Goal: Task Accomplishment & Management: Manage account settings

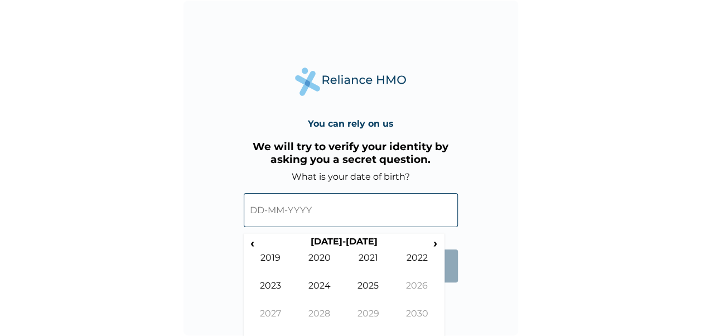
click at [317, 209] on input "text" at bounding box center [351, 210] width 214 height 34
click at [253, 242] on span "‹" at bounding box center [253, 243] width 12 height 14
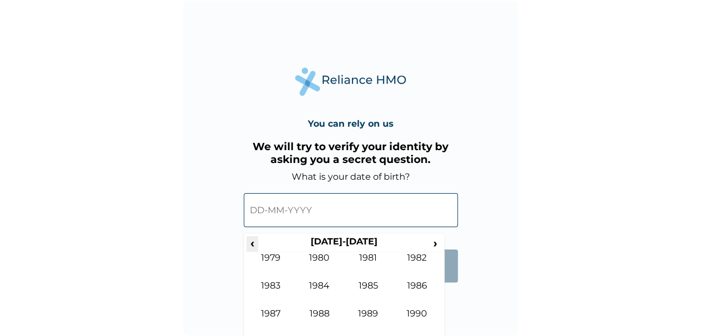
click at [253, 242] on span "‹" at bounding box center [253, 243] width 12 height 14
click at [436, 242] on span "›" at bounding box center [436, 243] width 12 height 14
click at [415, 282] on td "1986" at bounding box center [417, 294] width 49 height 28
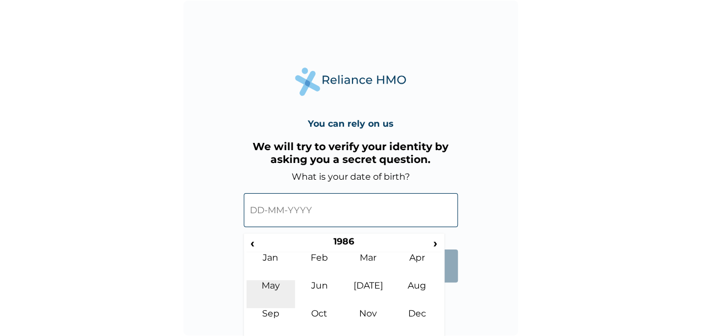
click at [270, 283] on td "May" at bounding box center [271, 294] width 49 height 28
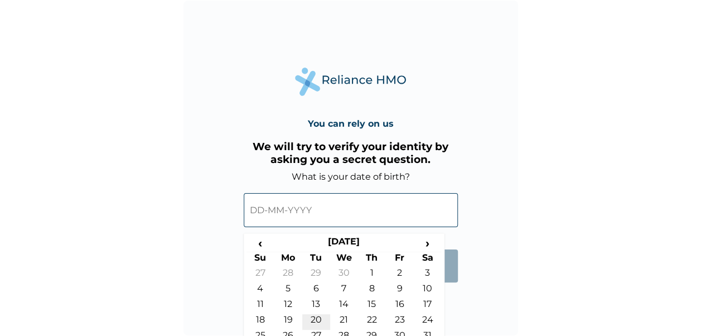
click at [315, 316] on td "20" at bounding box center [316, 322] width 28 height 16
type input "[DATE]"
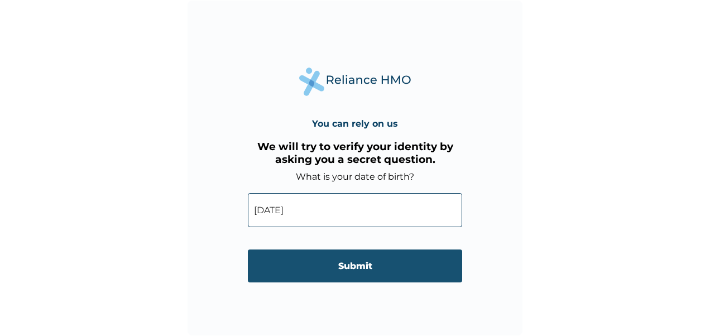
click at [360, 268] on input "Submit" at bounding box center [355, 265] width 214 height 33
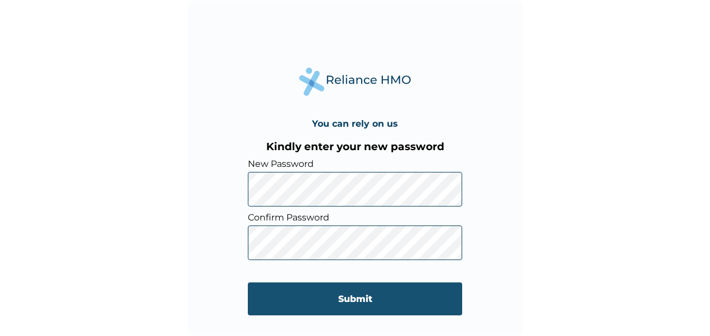
click at [362, 297] on input "Submit" at bounding box center [355, 298] width 214 height 33
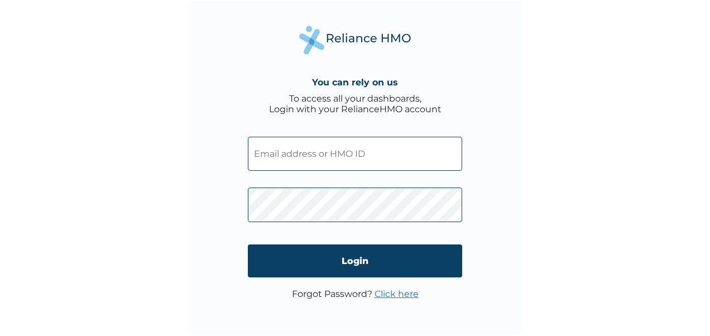
click at [357, 155] on input "text" at bounding box center [355, 154] width 214 height 34
click at [521, 167] on div "You can rely on us To access all your dashboards, Login with your RelianceHMO a…" at bounding box center [354, 168] width 335 height 335
